Goal: Navigation & Orientation: Find specific page/section

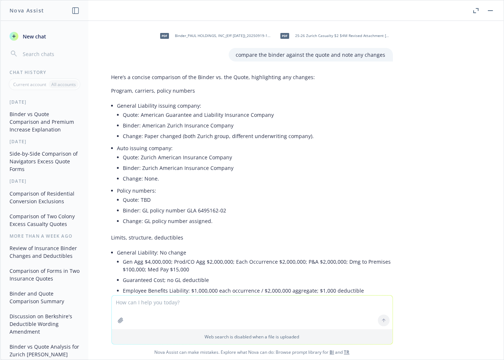
scroll to position [3916, 0]
